Goal: Information Seeking & Learning: Learn about a topic

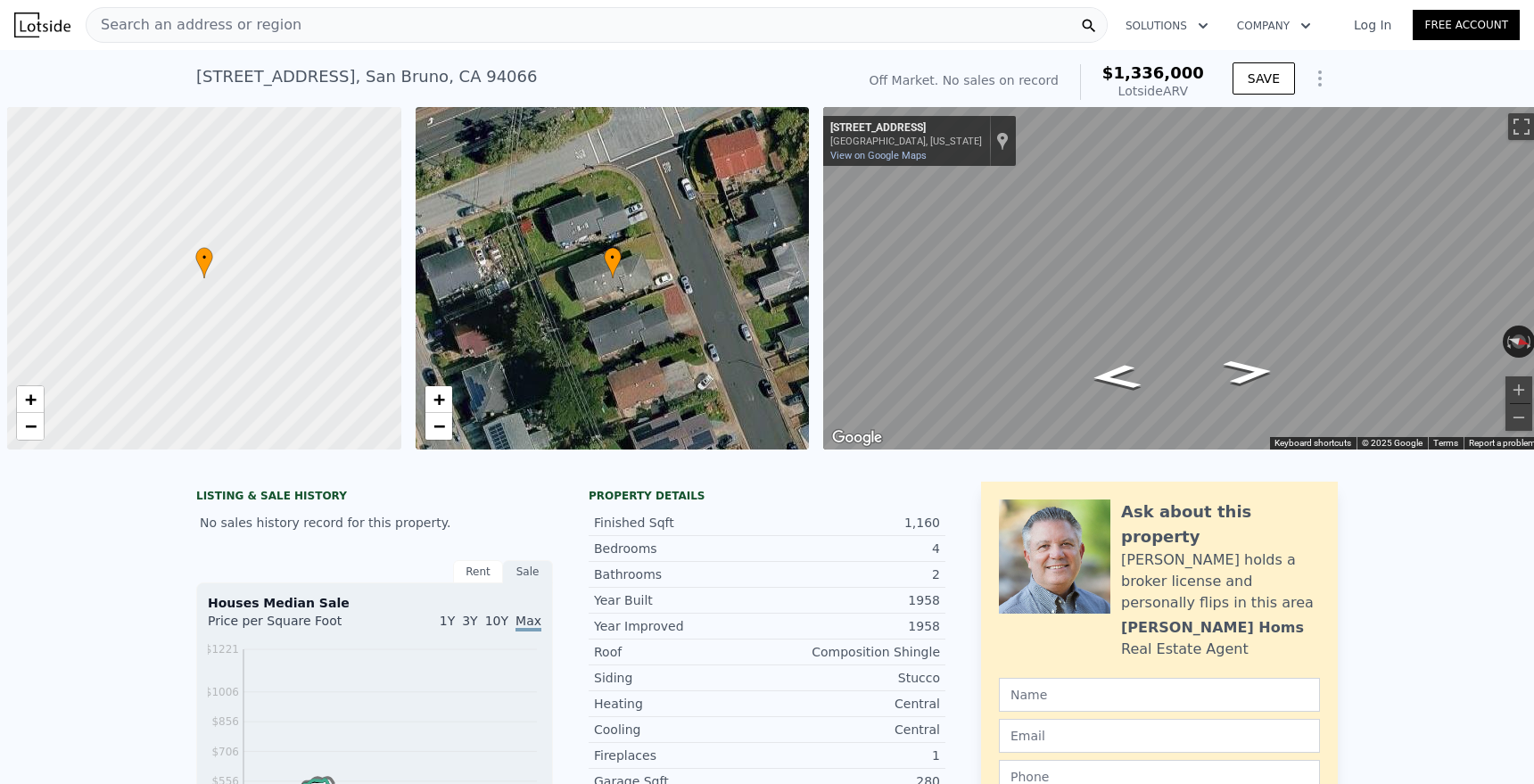
scroll to position [0, 7]
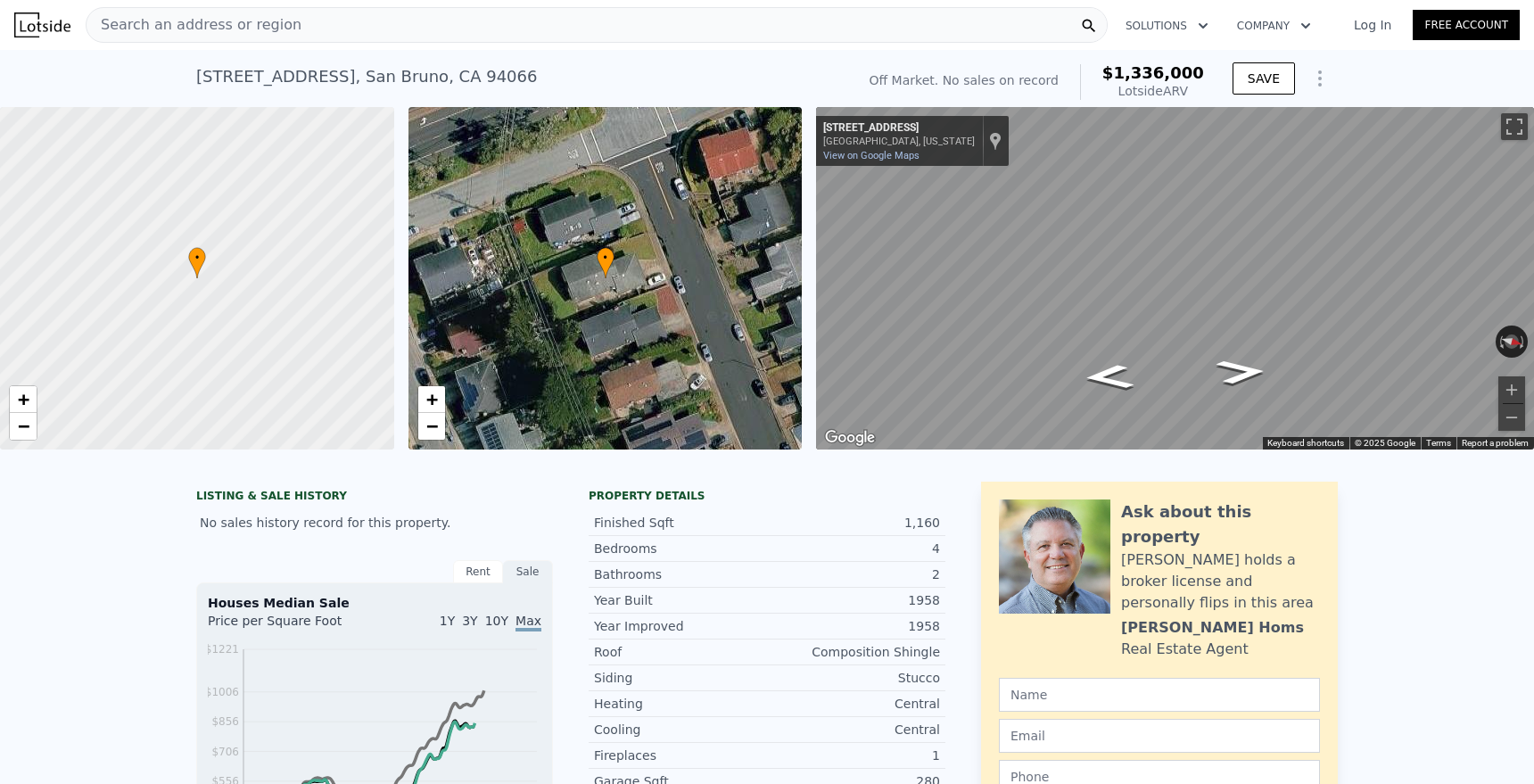
click at [445, 33] on div "Search an address or region" at bounding box center [596, 25] width 1022 height 36
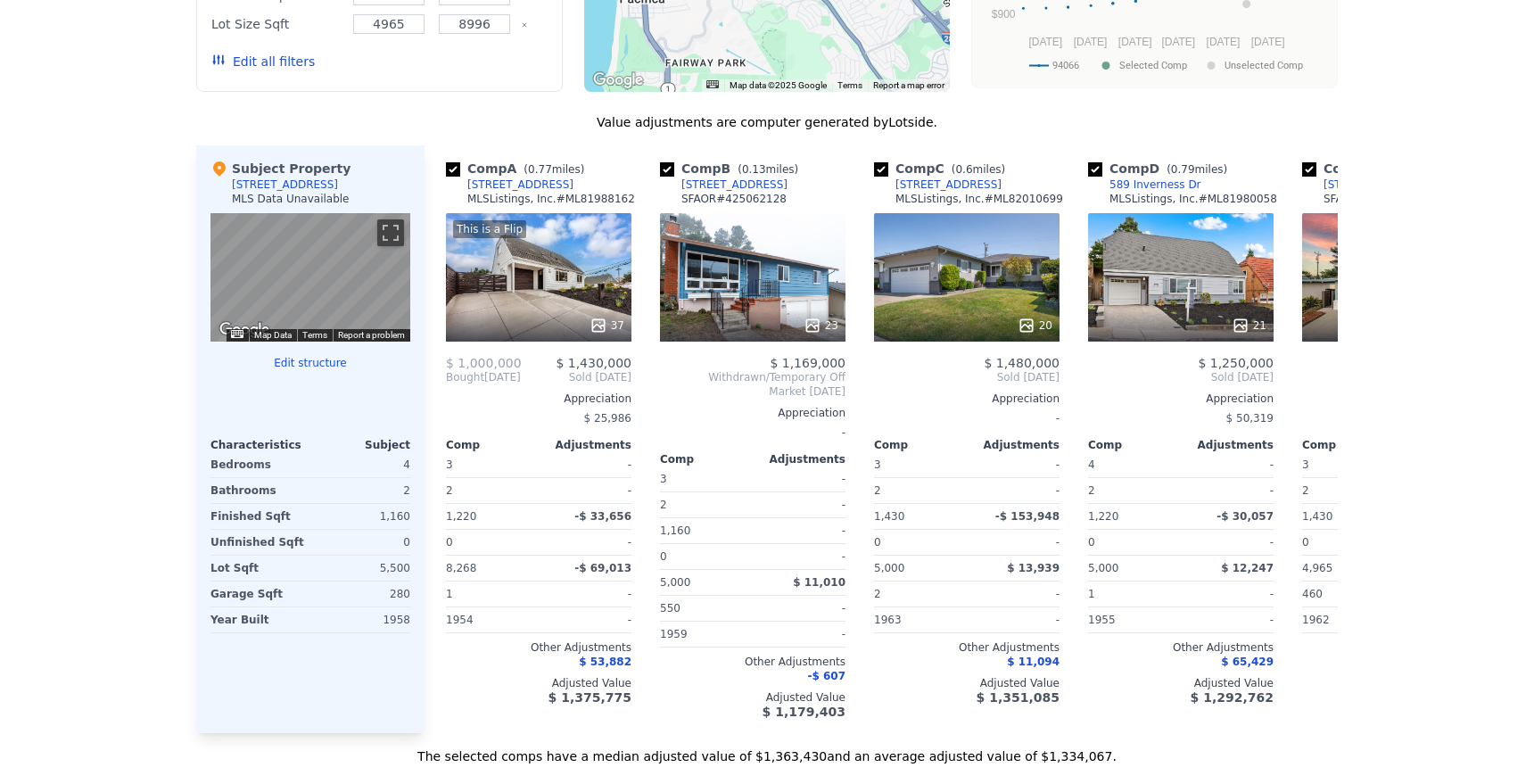
scroll to position [0, 0]
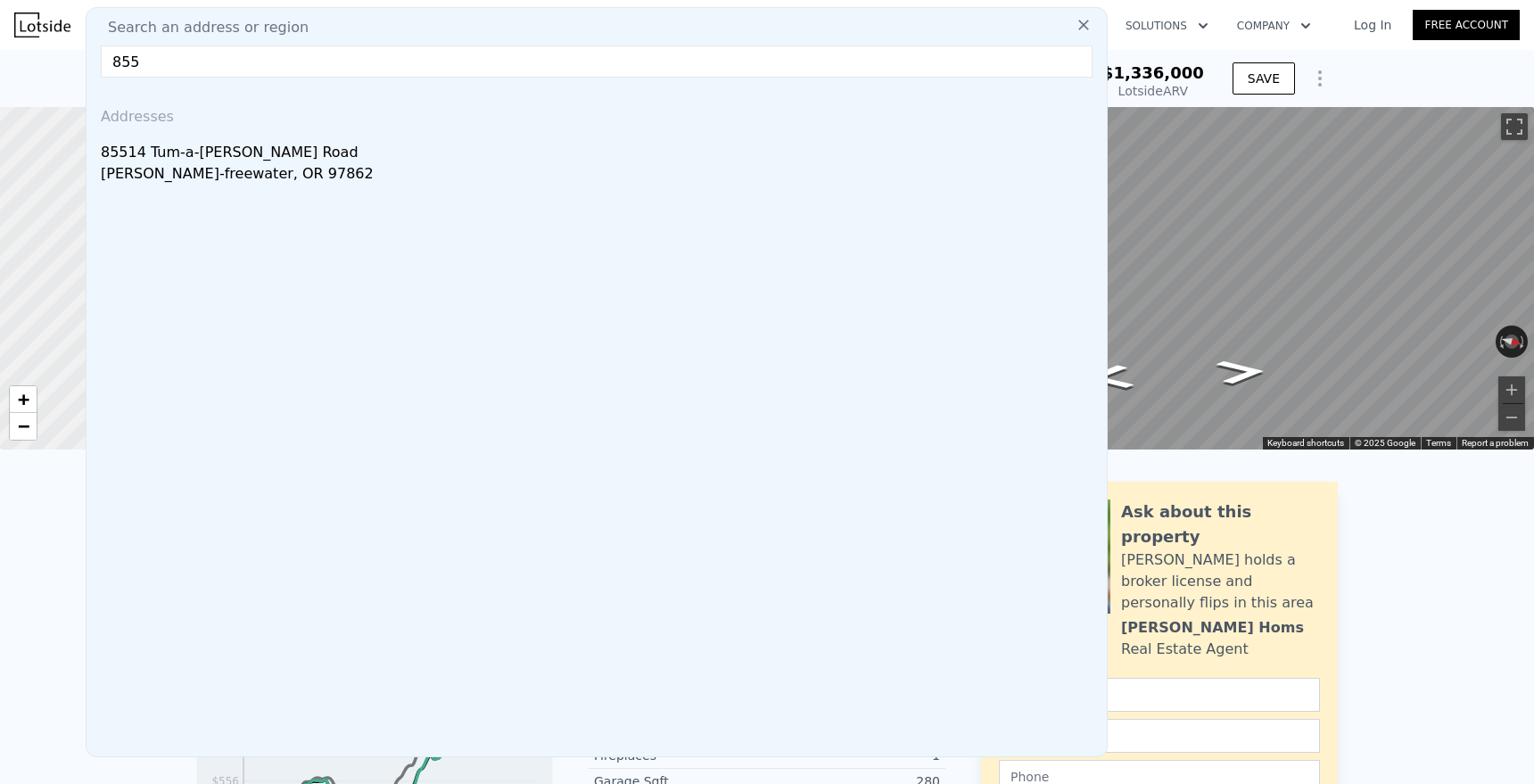
click at [603, 59] on input "855" at bounding box center [597, 61] width 992 height 32
drag, startPoint x: 168, startPoint y: 56, endPoint x: 89, endPoint y: 47, distance: 79.5
click at [89, 47] on div "Search an address or region 855 Addresses [STREET_ADDRESS][PERSON_NAME][PERSON_…" at bounding box center [596, 382] width 1022 height 749
paste input "[GEOGRAPHIC_DATA][PERSON_NAME]"
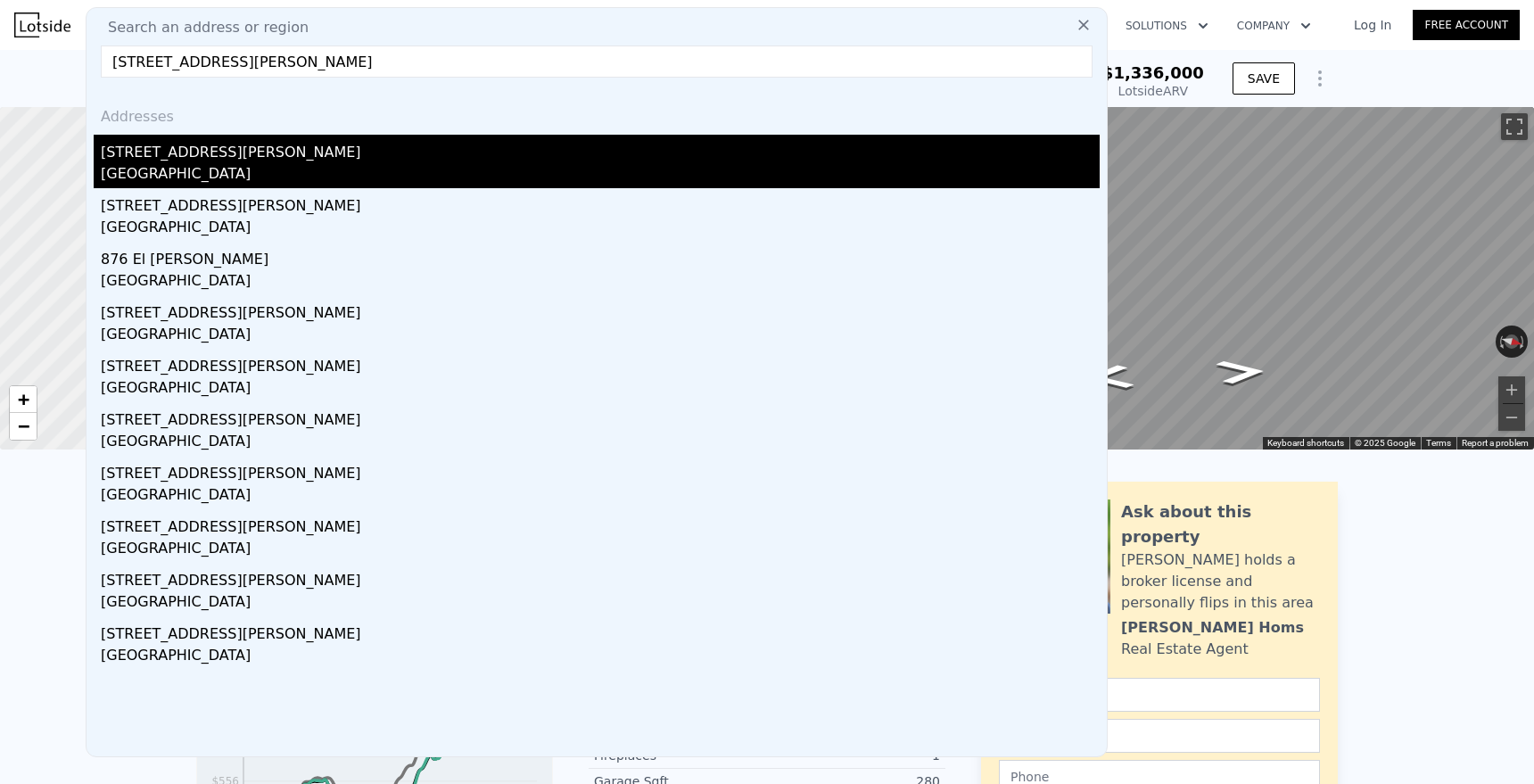
type input "[STREET_ADDRESS][PERSON_NAME]"
click at [137, 156] on div "[STREET_ADDRESS][PERSON_NAME]" at bounding box center [600, 149] width 999 height 29
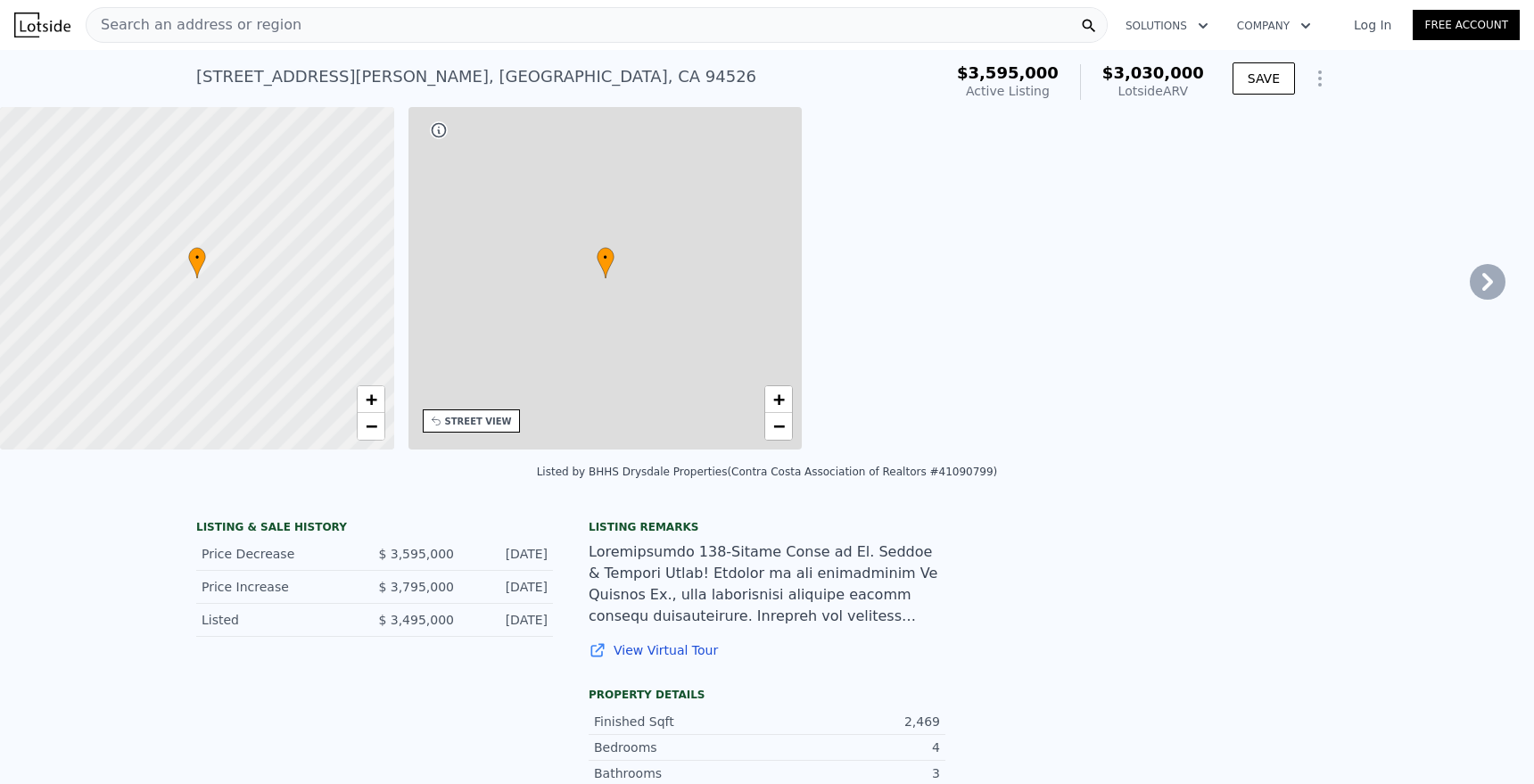
type input "3"
type input "5"
type input "2"
type input "4"
type input "1851"
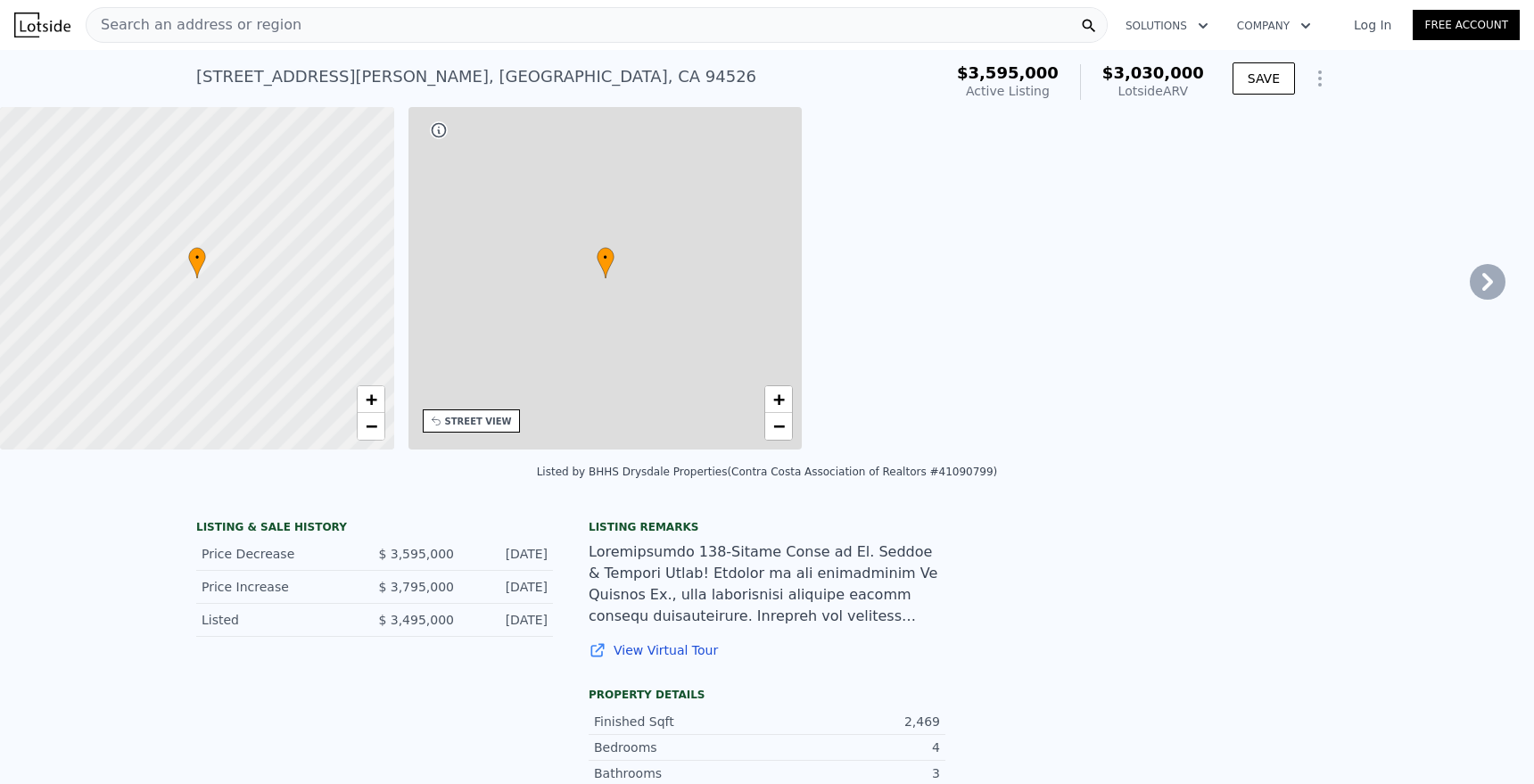
type input "3302"
type input "11500"
type input "79715"
type input "$ 3,030,000"
type input "8"
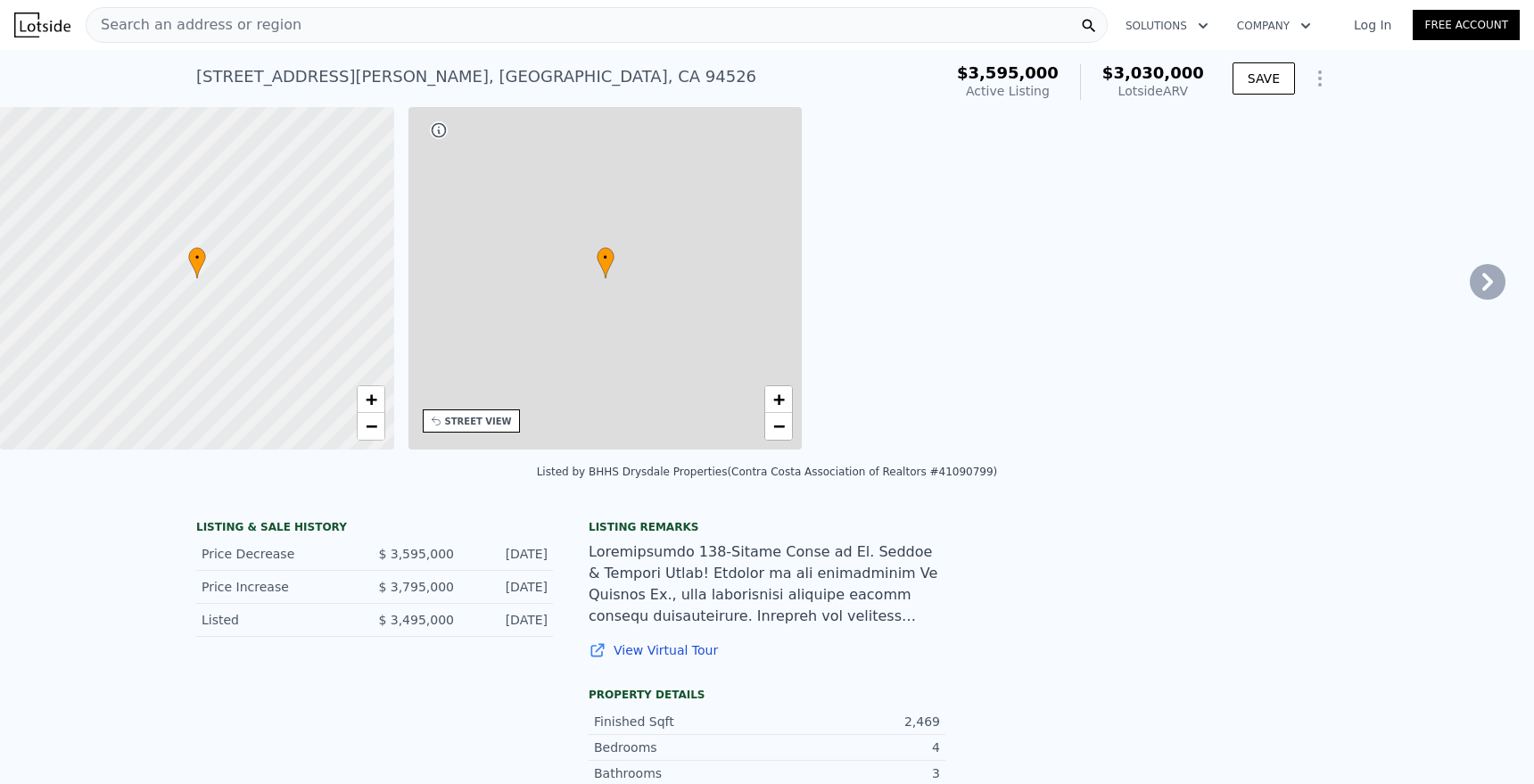
type input "-$ 1,037,947"
